Goal: Transaction & Acquisition: Purchase product/service

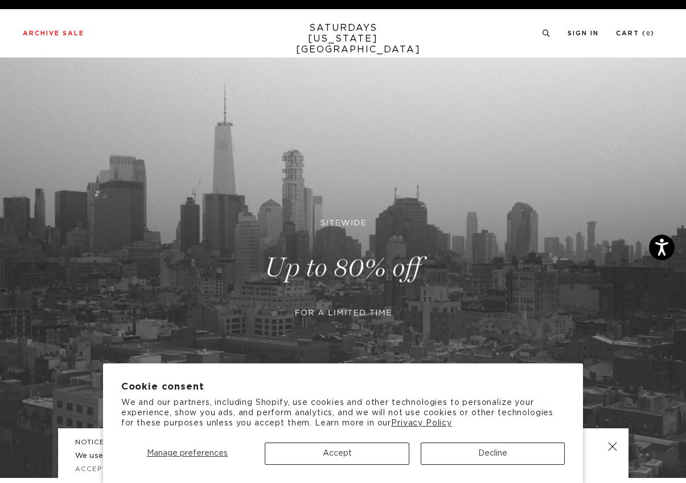
click at [363, 453] on button "Accept" at bounding box center [337, 453] width 145 height 22
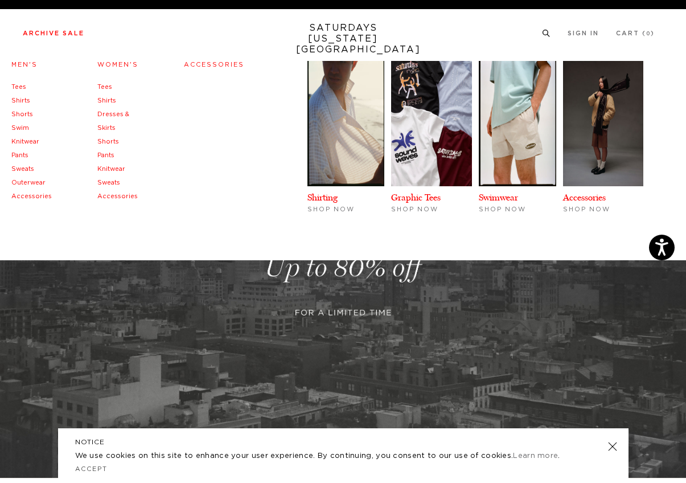
click at [120, 63] on link "Women's" at bounding box center [117, 65] width 41 height 6
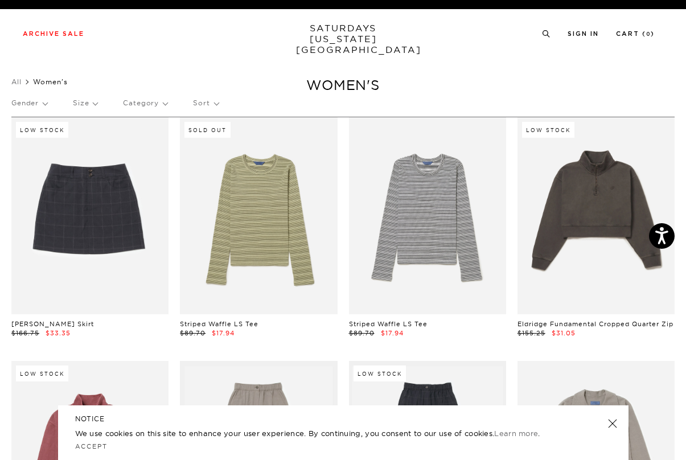
click at [100, 102] on div "Gender Size Category Sort" at bounding box center [342, 103] width 663 height 26
click at [87, 101] on p "Size" at bounding box center [85, 103] width 24 height 26
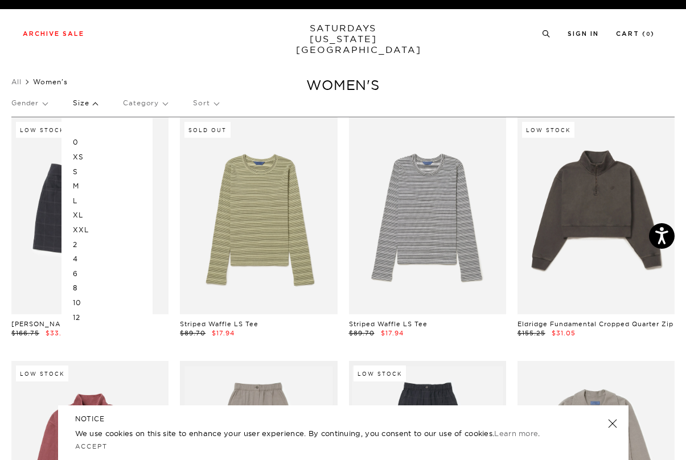
click at [81, 170] on p "S" at bounding box center [107, 172] width 68 height 15
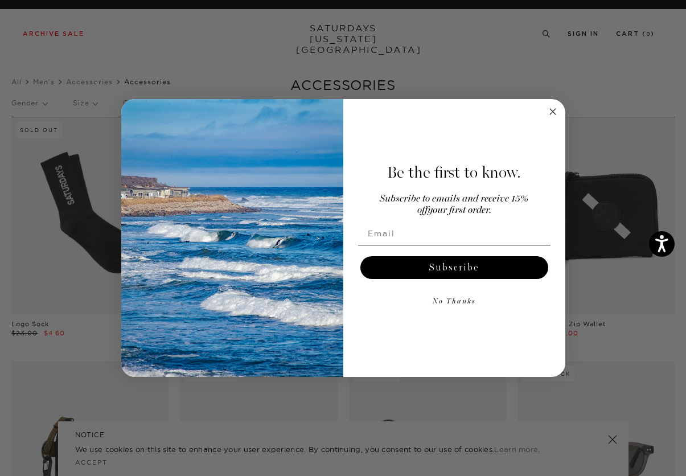
click at [552, 113] on icon "Close dialog" at bounding box center [553, 112] width 6 height 6
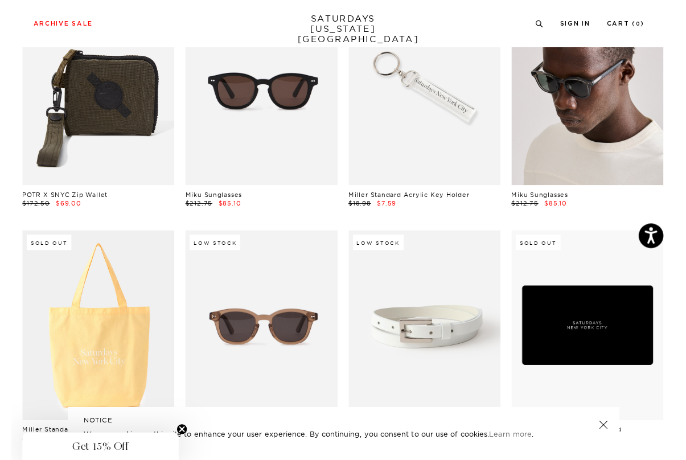
scroll to position [360, 0]
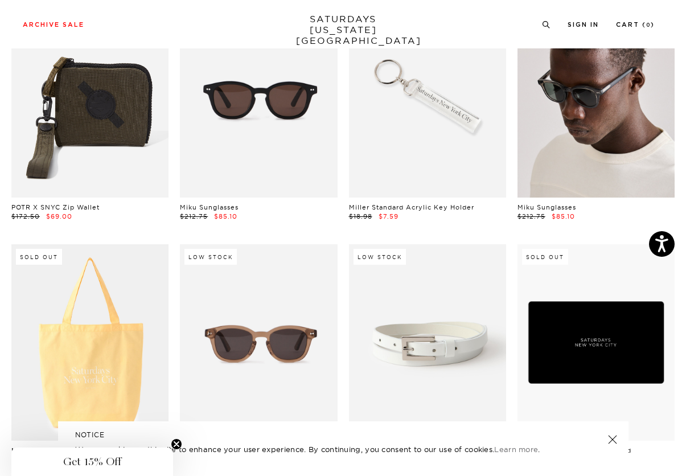
click at [580, 124] on link at bounding box center [596, 99] width 157 height 196
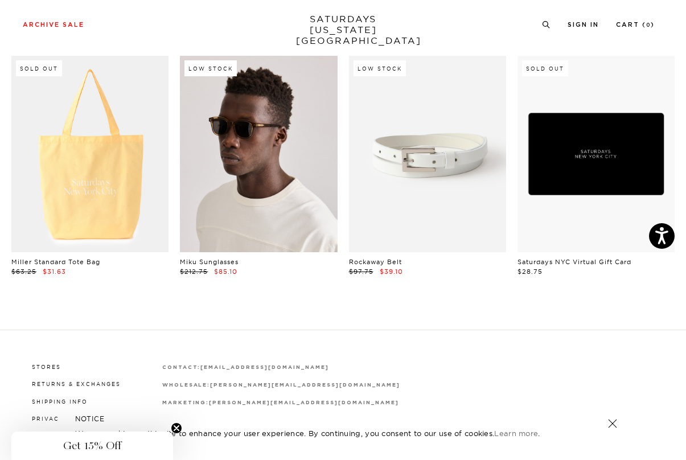
scroll to position [552, 0]
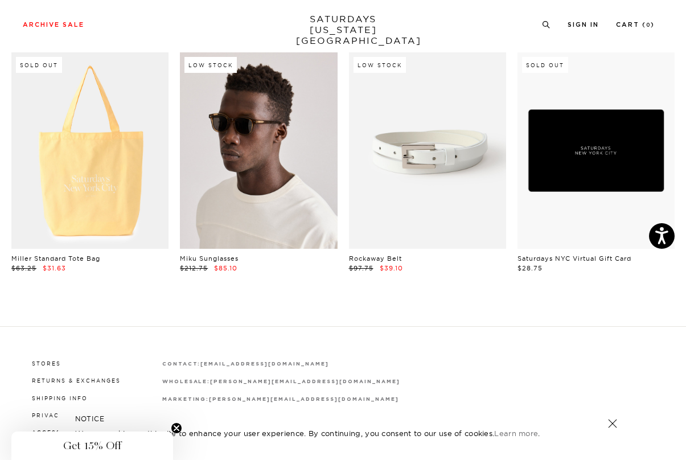
click at [265, 181] on link at bounding box center [258, 150] width 157 height 196
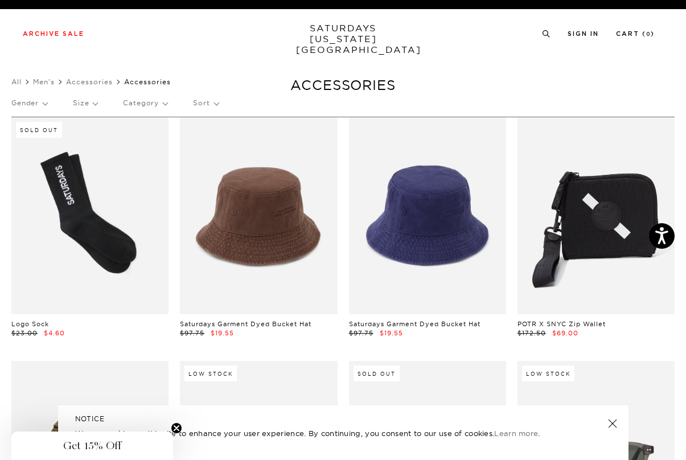
scroll to position [0, 0]
click at [544, 34] on icon at bounding box center [546, 33] width 9 height 7
type input "belt"
click at [31, 74] on button "submit" at bounding box center [30, 75] width 11 height 14
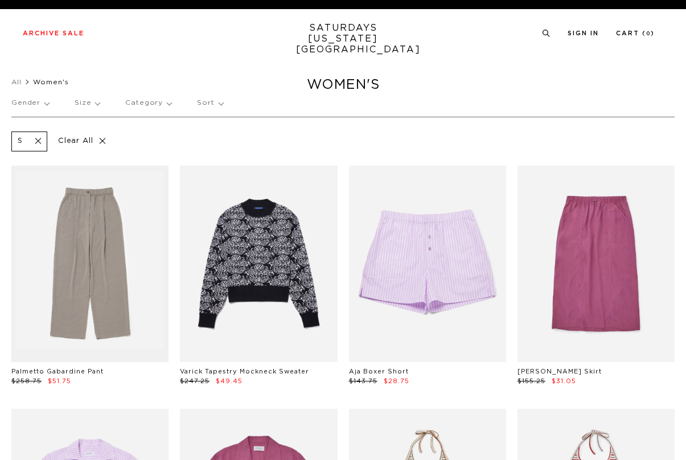
click at [89, 102] on p "Size" at bounding box center [87, 103] width 25 height 26
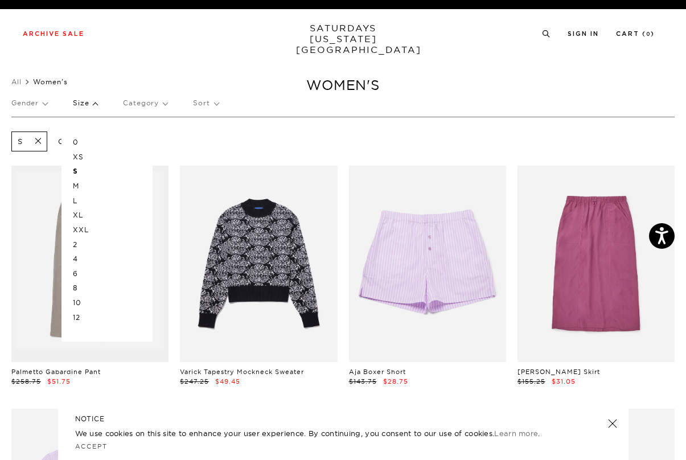
click at [78, 188] on p "M" at bounding box center [107, 186] width 68 height 15
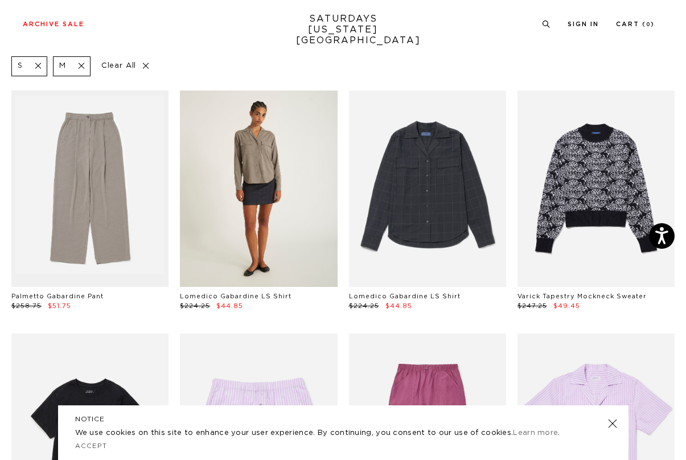
scroll to position [77, 0]
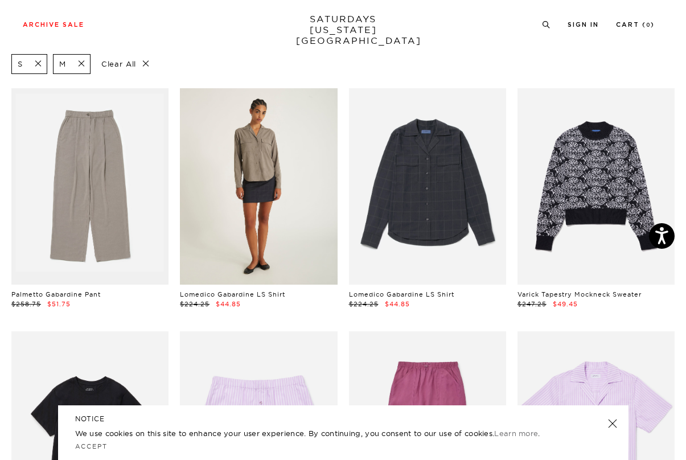
click at [241, 186] on link at bounding box center [258, 186] width 157 height 196
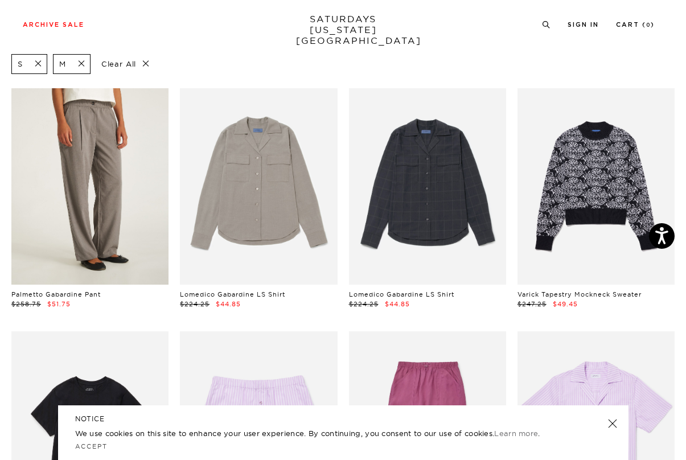
click at [141, 195] on link at bounding box center [89, 186] width 157 height 196
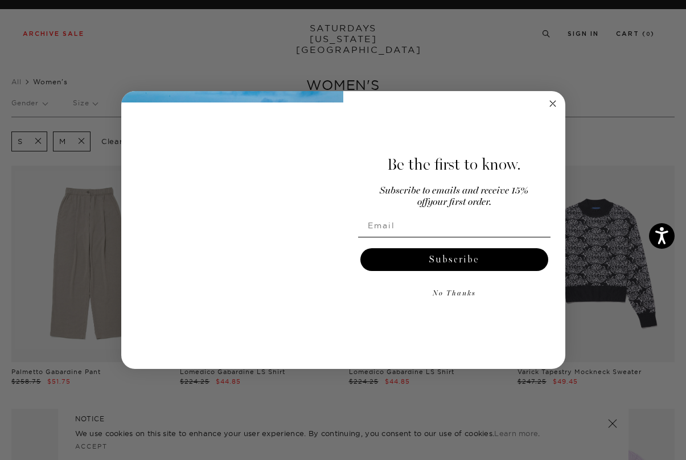
scroll to position [0, 0]
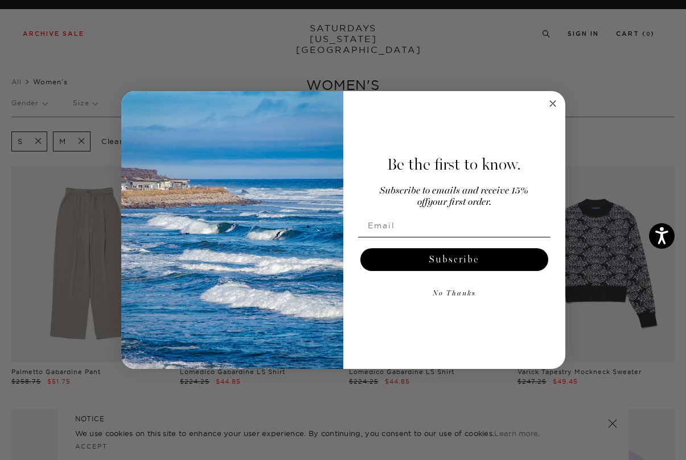
click at [551, 104] on circle "Close dialog" at bounding box center [552, 103] width 13 height 13
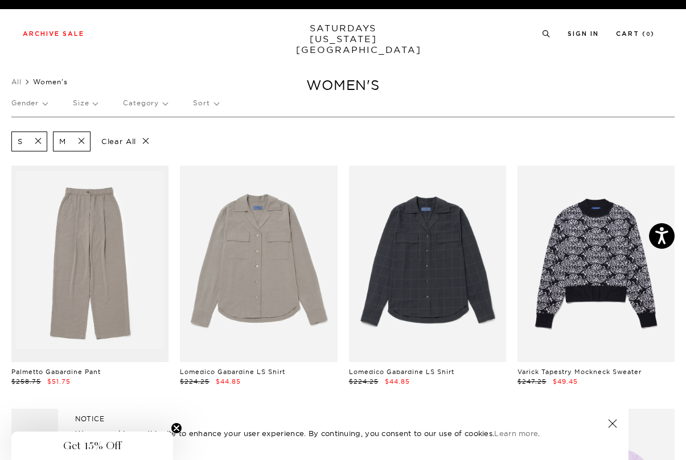
click at [82, 137] on span at bounding box center [78, 141] width 24 height 11
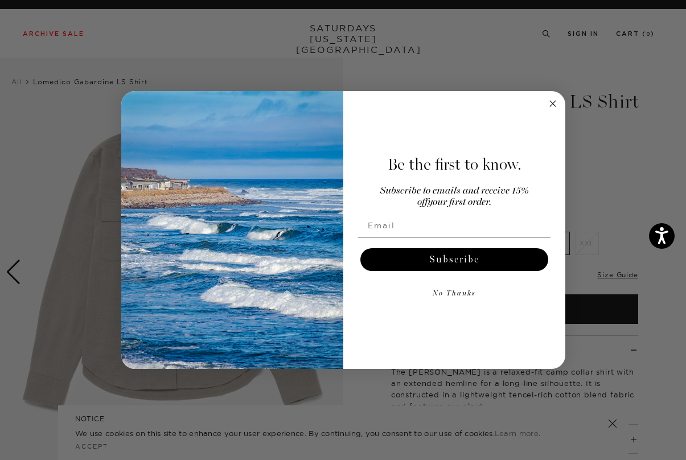
click at [557, 104] on circle "Close dialog" at bounding box center [552, 103] width 13 height 13
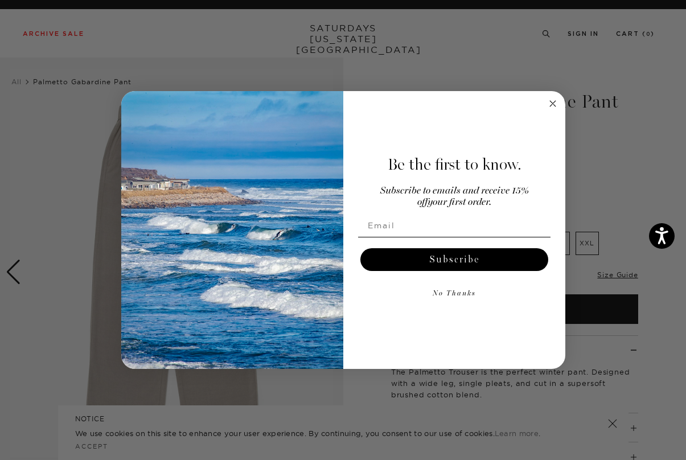
click at [557, 104] on circle "Close dialog" at bounding box center [552, 103] width 13 height 13
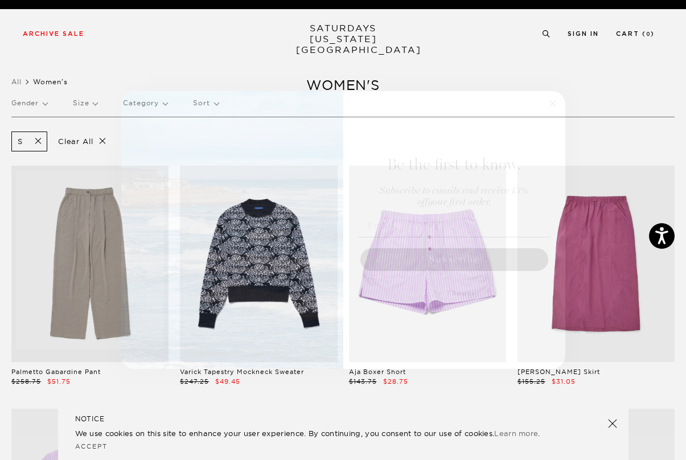
click at [555, 101] on icon "Close dialog" at bounding box center [553, 104] width 6 height 6
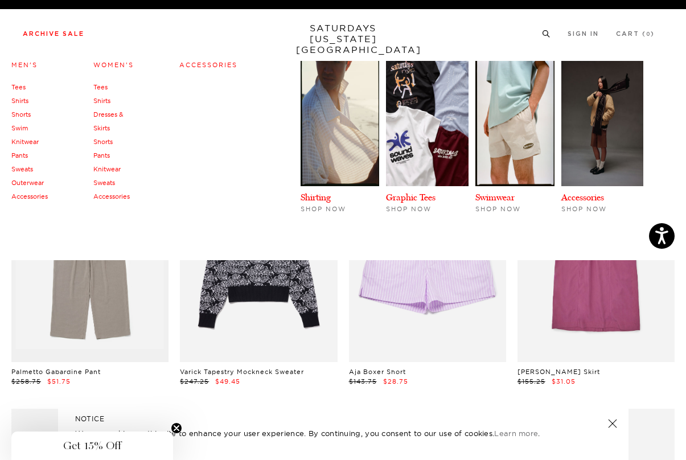
click at [26, 184] on link "Outerwear" at bounding box center [27, 183] width 32 height 8
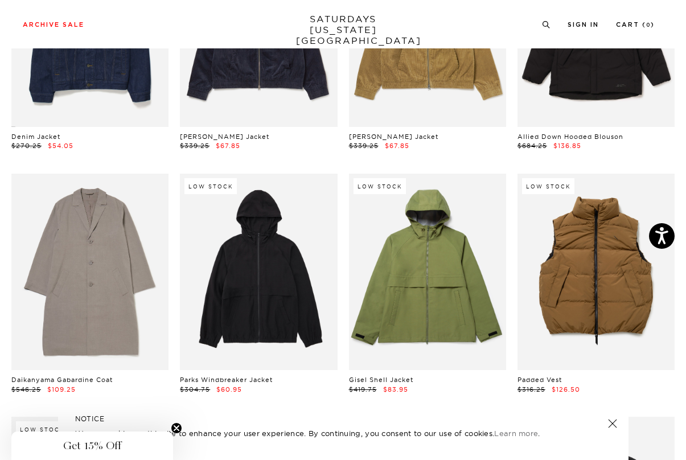
scroll to position [460, 0]
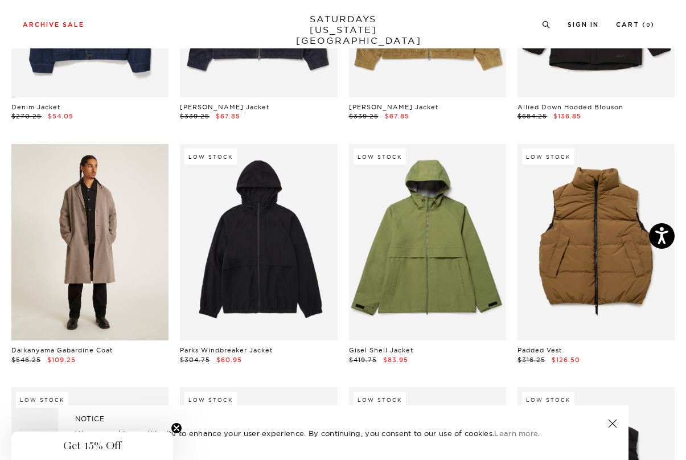
click at [63, 256] on link at bounding box center [89, 242] width 157 height 196
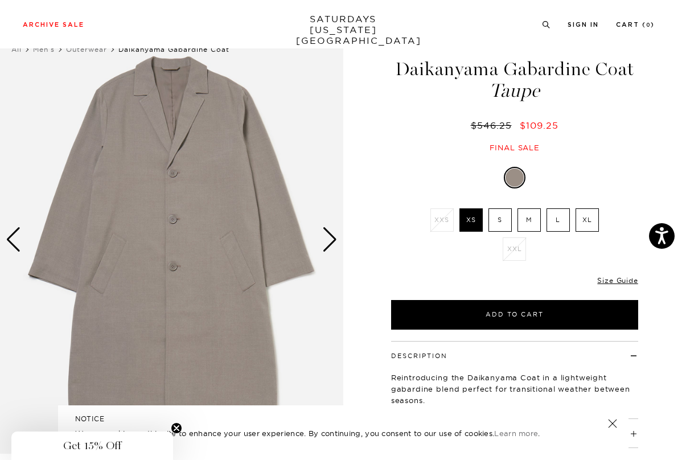
scroll to position [24, 0]
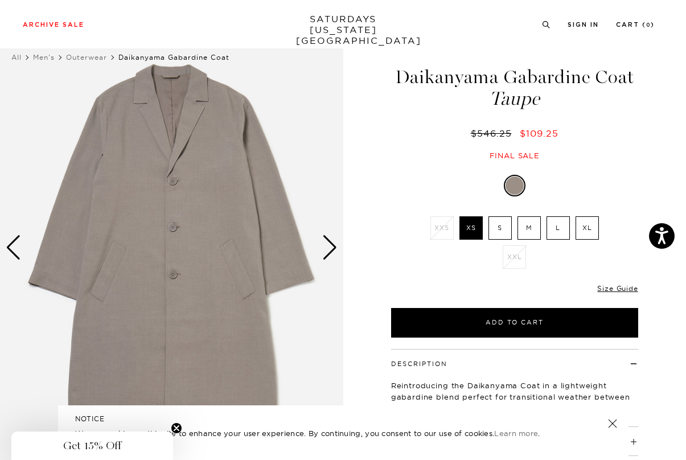
click at [330, 251] on div "Next slide" at bounding box center [329, 247] width 15 height 25
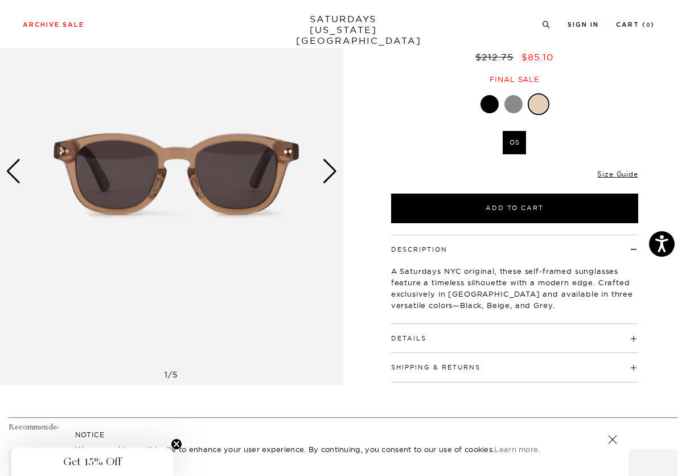
scroll to position [136, 0]
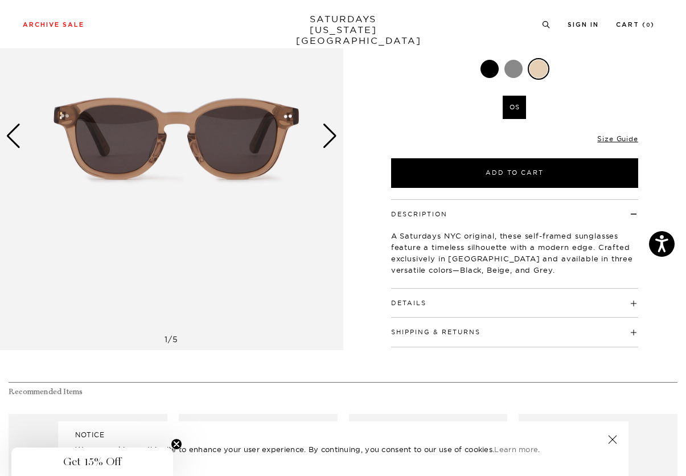
click at [329, 139] on div "Next slide" at bounding box center [329, 136] width 15 height 25
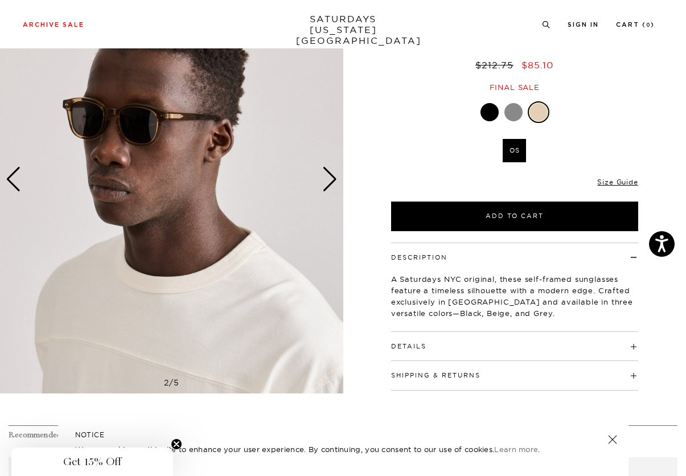
scroll to position [58, 0]
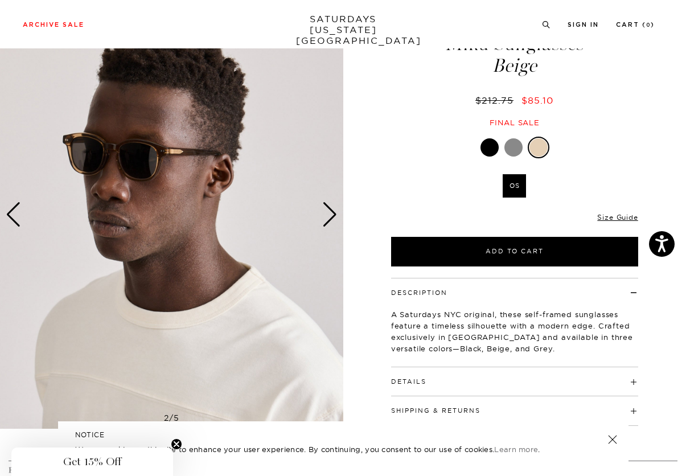
click at [511, 140] on div at bounding box center [514, 147] width 18 height 18
